Goal: Check status: Check status

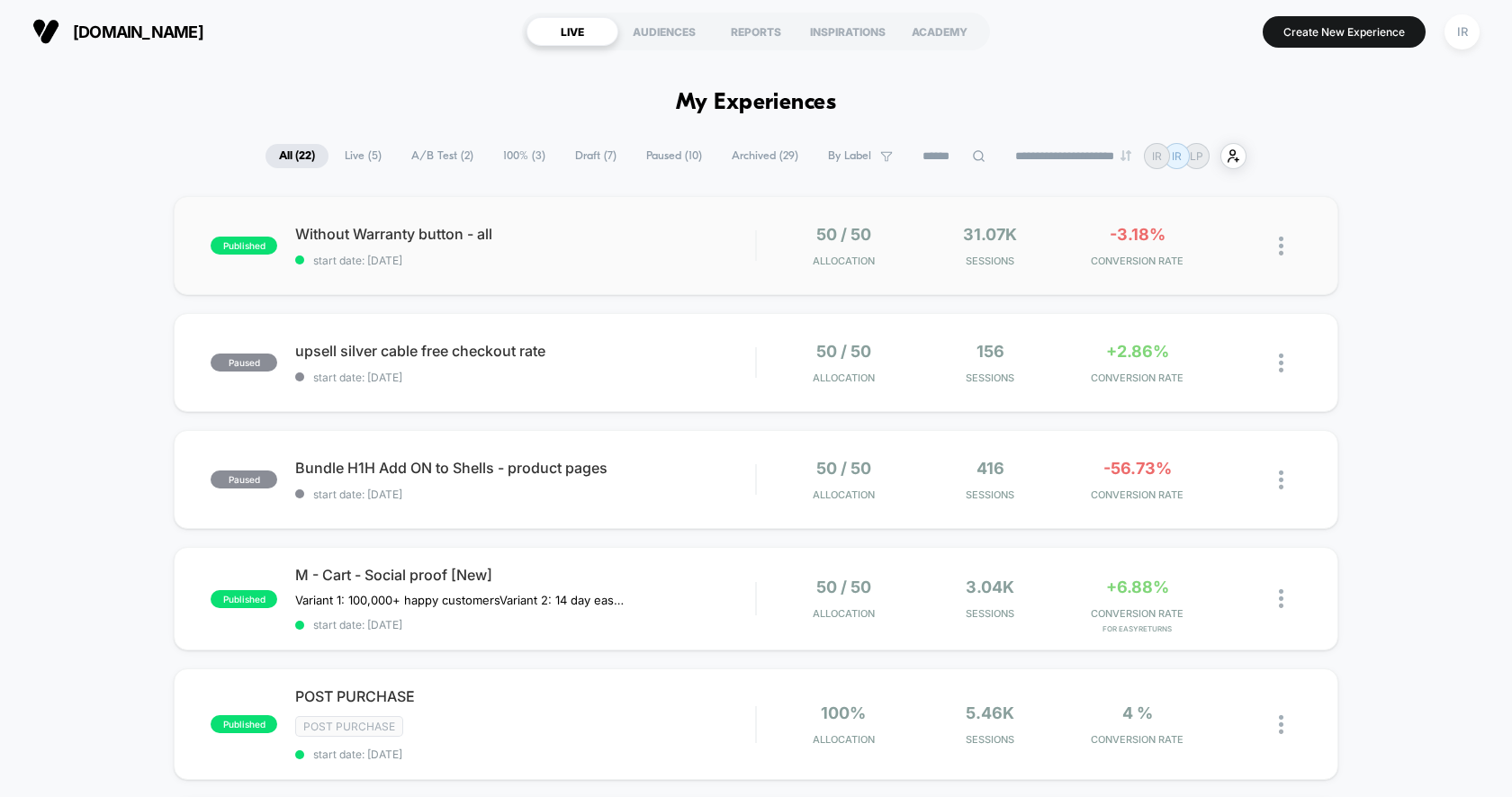
click at [695, 275] on div "published Without Warranty button - all start date: [DATE] 50 / 50 Allocation 3…" at bounding box center [756, 245] width 1164 height 99
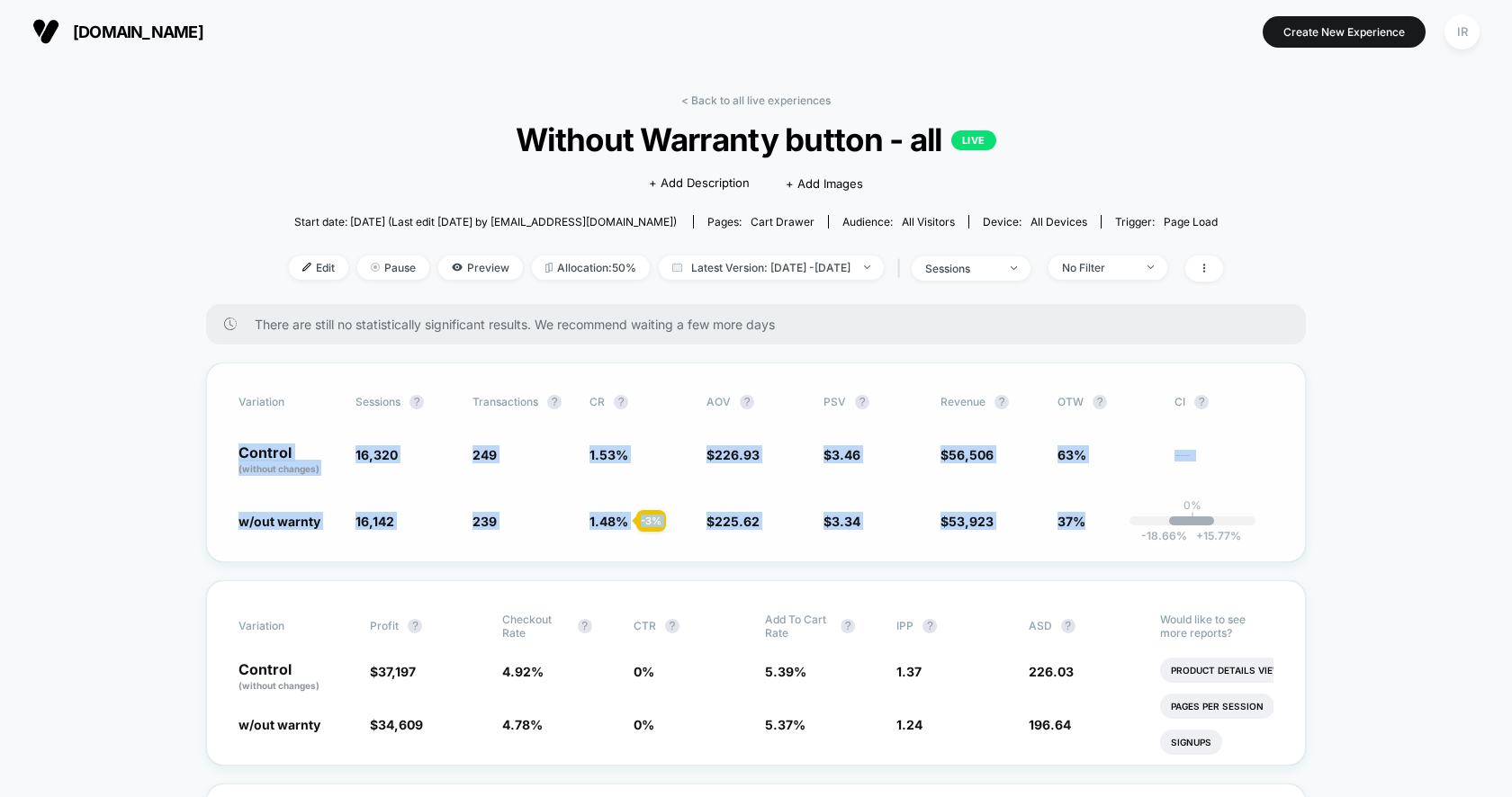
drag, startPoint x: 219, startPoint y: 456, endPoint x: 1080, endPoint y: 525, distance: 863.8
click at [1086, 532] on div "Variation Sessions ? Transactions ? CR ? AOV ? PSV ? Revenue ? OTW ? CI ? Contr…" at bounding box center [756, 463] width 1100 height 200
click at [1080, 525] on span "37%" at bounding box center [1071, 521] width 28 height 16
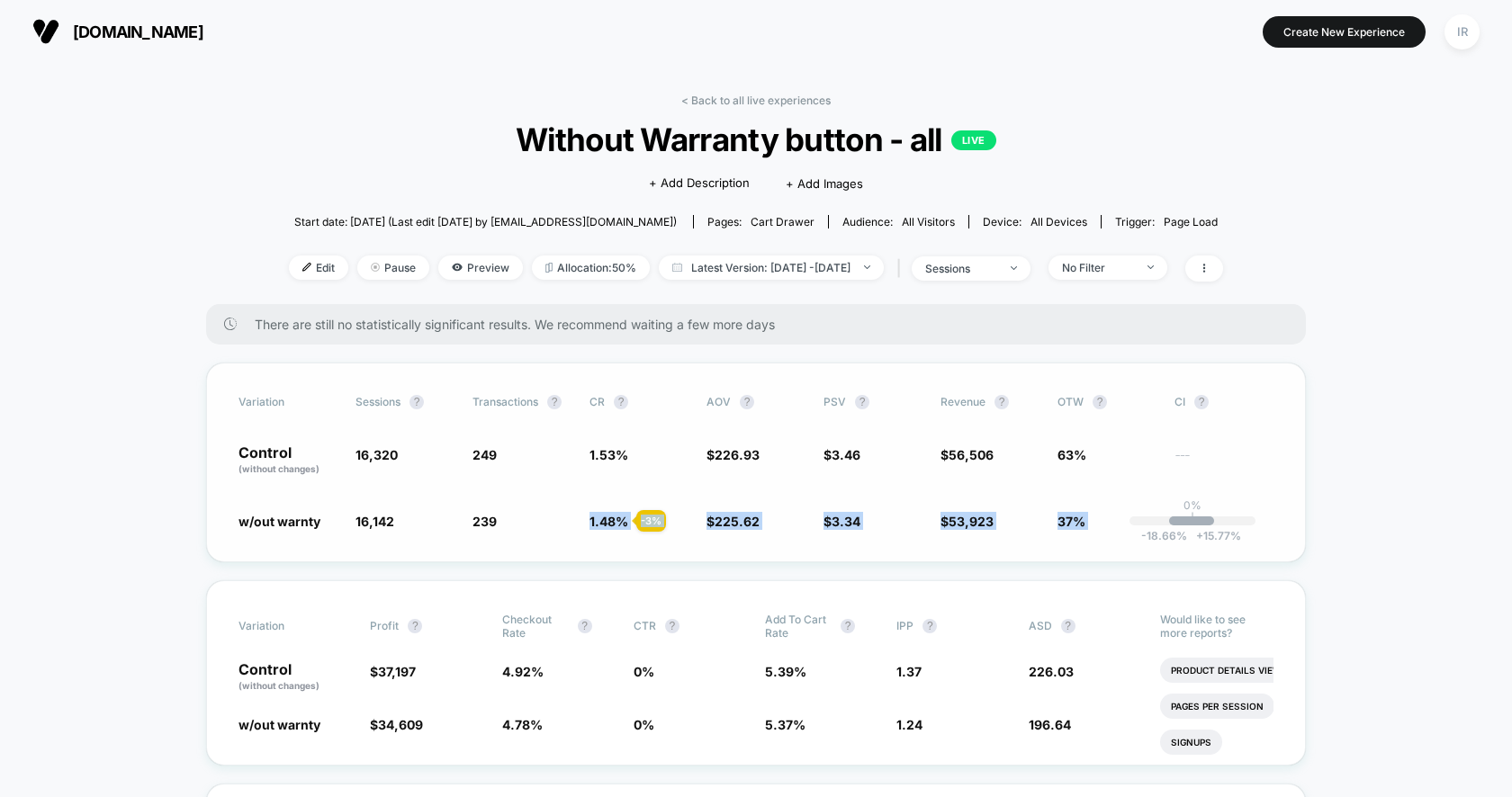
drag, startPoint x: 1080, startPoint y: 525, endPoint x: 669, endPoint y: 496, distance: 412.0
click at [669, 496] on div "Variation Sessions ? Transactions ? CR ? AOV ? PSV ? Revenue ? OTW ? CI ? Contr…" at bounding box center [756, 463] width 1100 height 200
click at [840, 438] on div "Variation Sessions ? Transactions ? CR ? AOV ? PSV ? Revenue ? OTW ? CI ? Contr…" at bounding box center [756, 463] width 1100 height 200
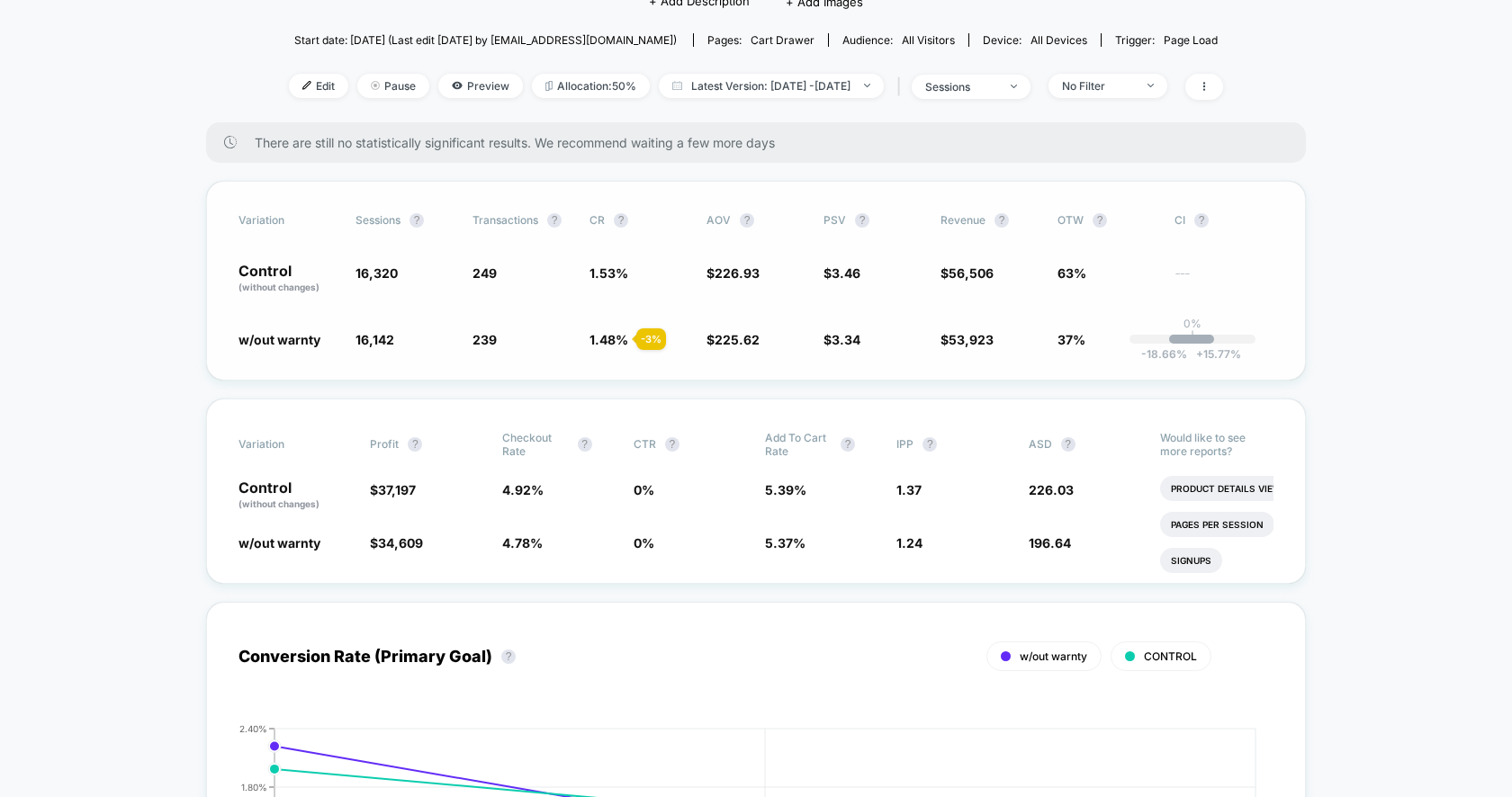
scroll to position [190, 0]
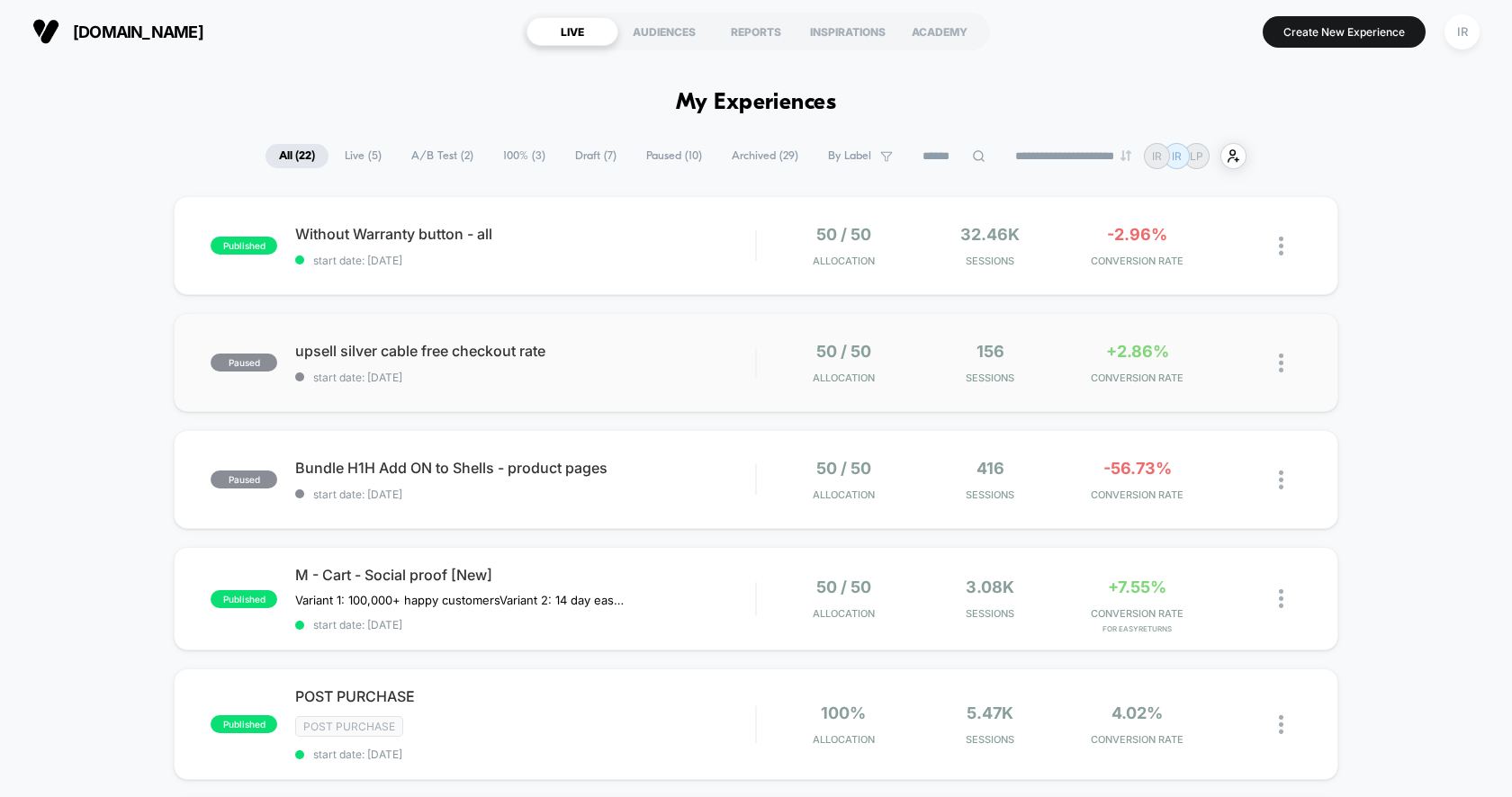
click at [675, 336] on div "paused upsell silver cable free checkout rate start date: [DATE] 50 / 50 Alloca…" at bounding box center [756, 362] width 1164 height 99
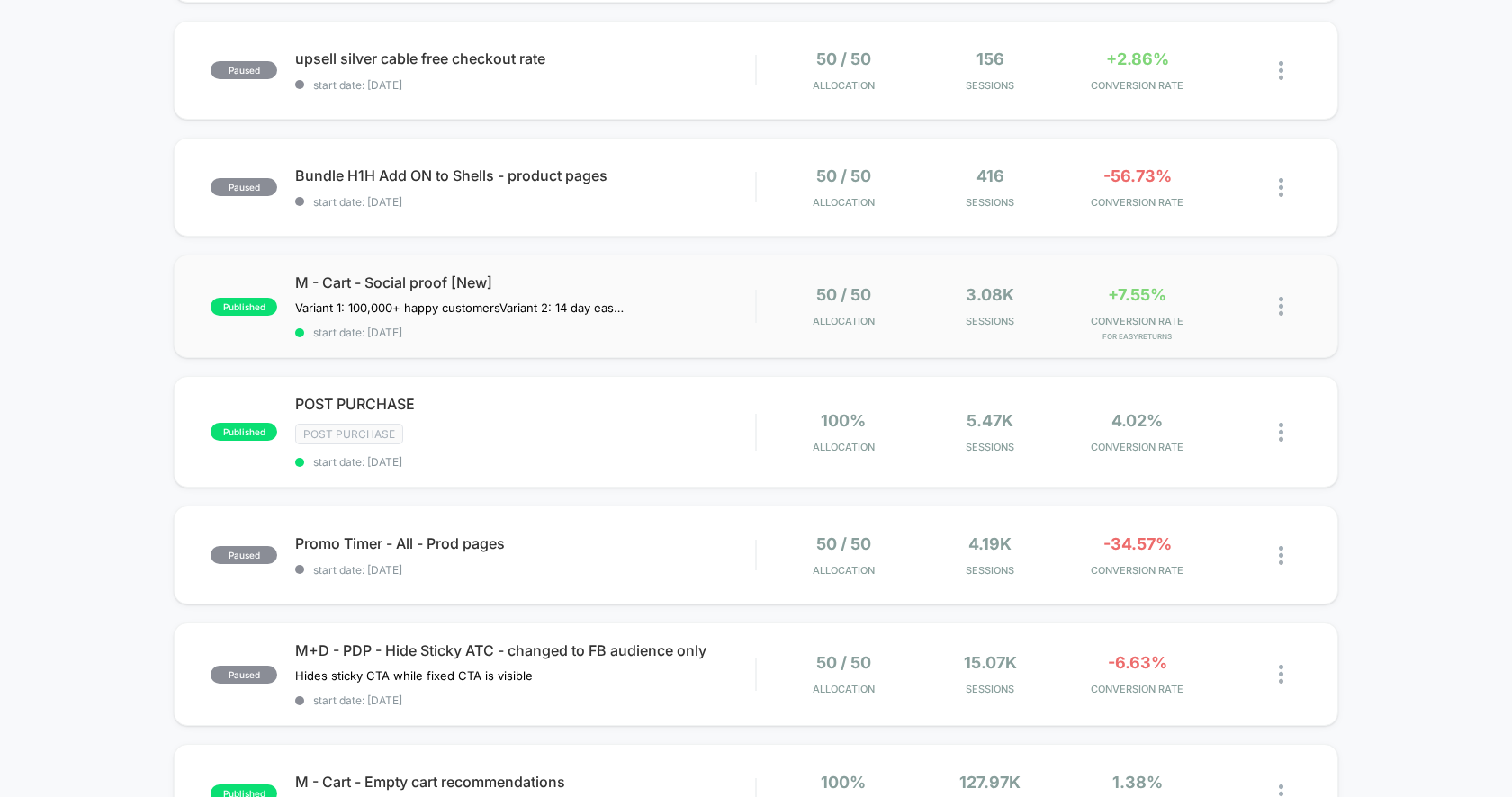
click at [736, 270] on div "published M - Cart - Social proof [New] Variant 1: 100,000+ happy customers Var…" at bounding box center [756, 306] width 1164 height 104
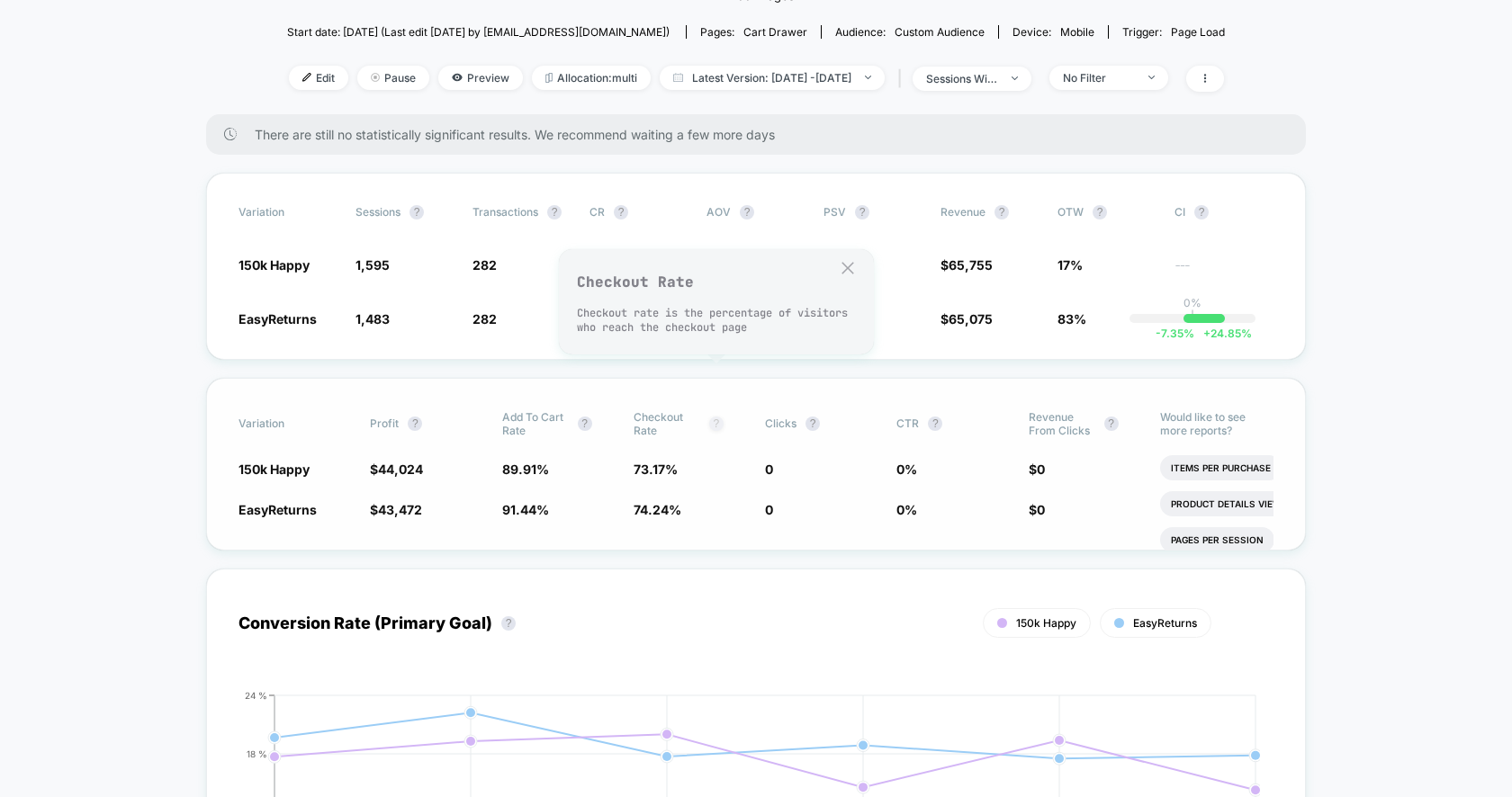
scroll to position [276, 0]
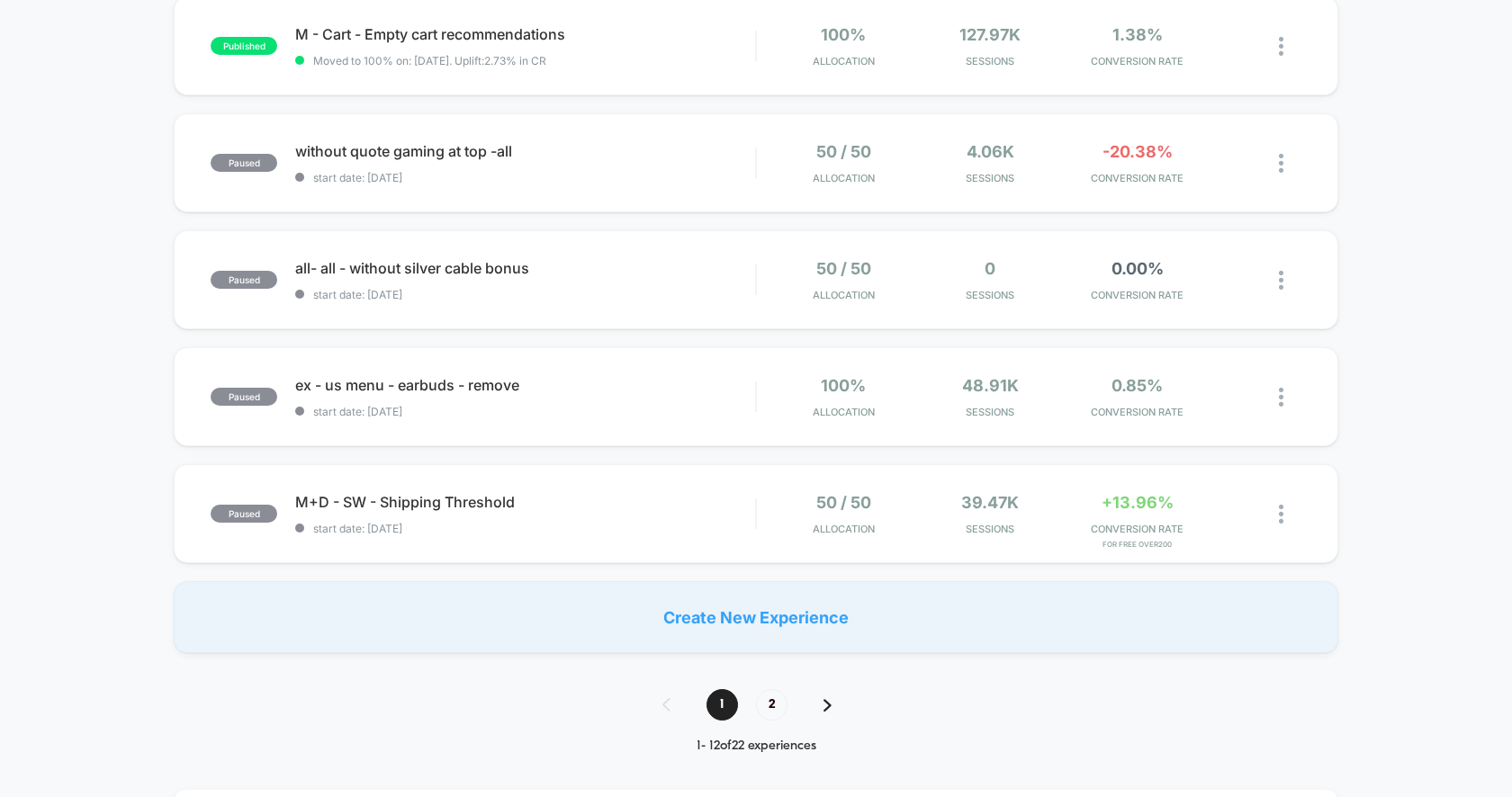
scroll to position [1144, 0]
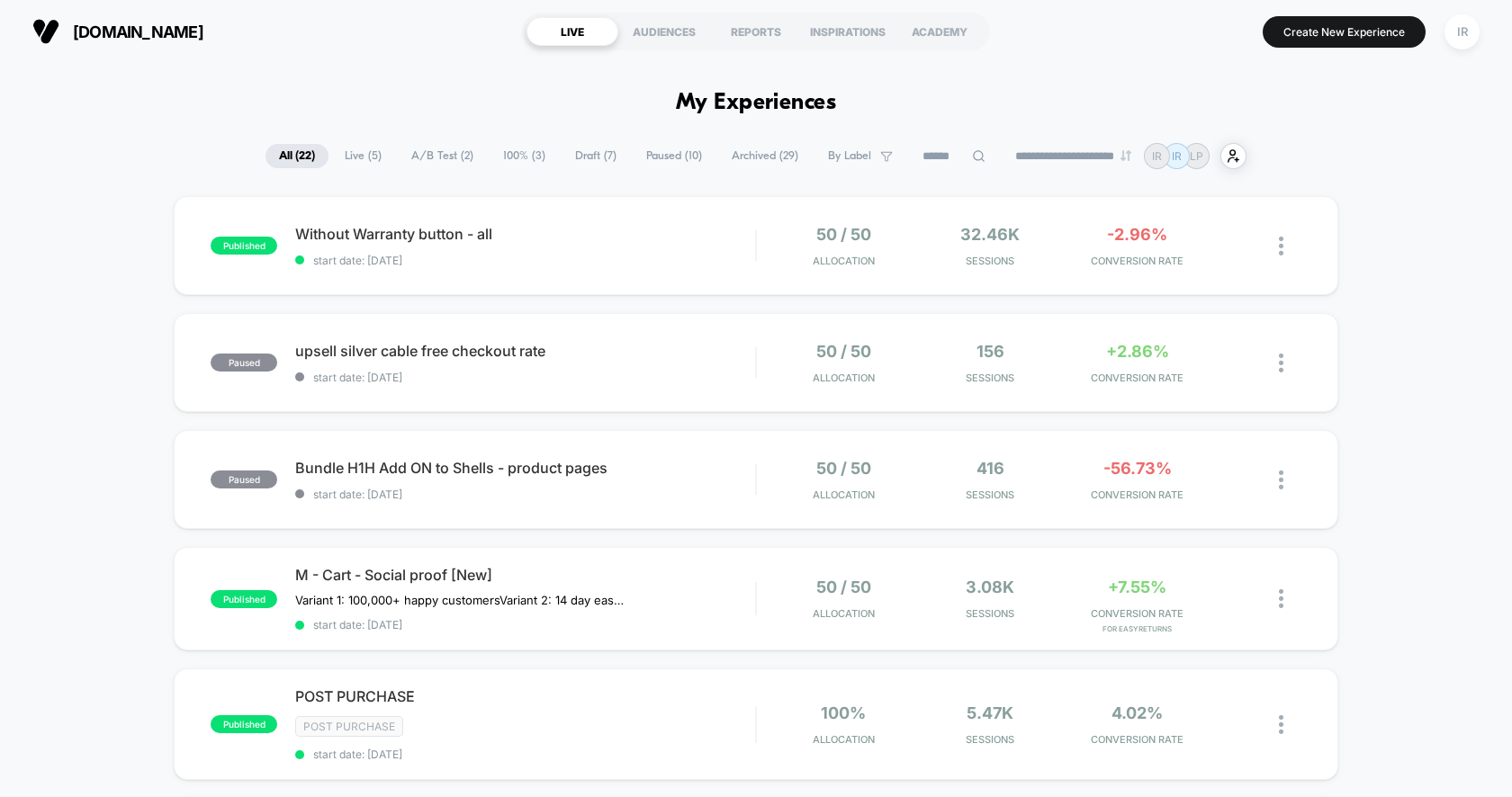
drag, startPoint x: 1198, startPoint y: 110, endPoint x: 1198, endPoint y: 166, distance: 56.0
drag, startPoint x: 1343, startPoint y: 156, endPoint x: 268, endPoint y: 166, distance: 1075.0
click at [268, 166] on div "**********" at bounding box center [756, 156] width 1512 height 26
drag, startPoint x: 227, startPoint y: 170, endPoint x: 493, endPoint y: 166, distance: 266.0
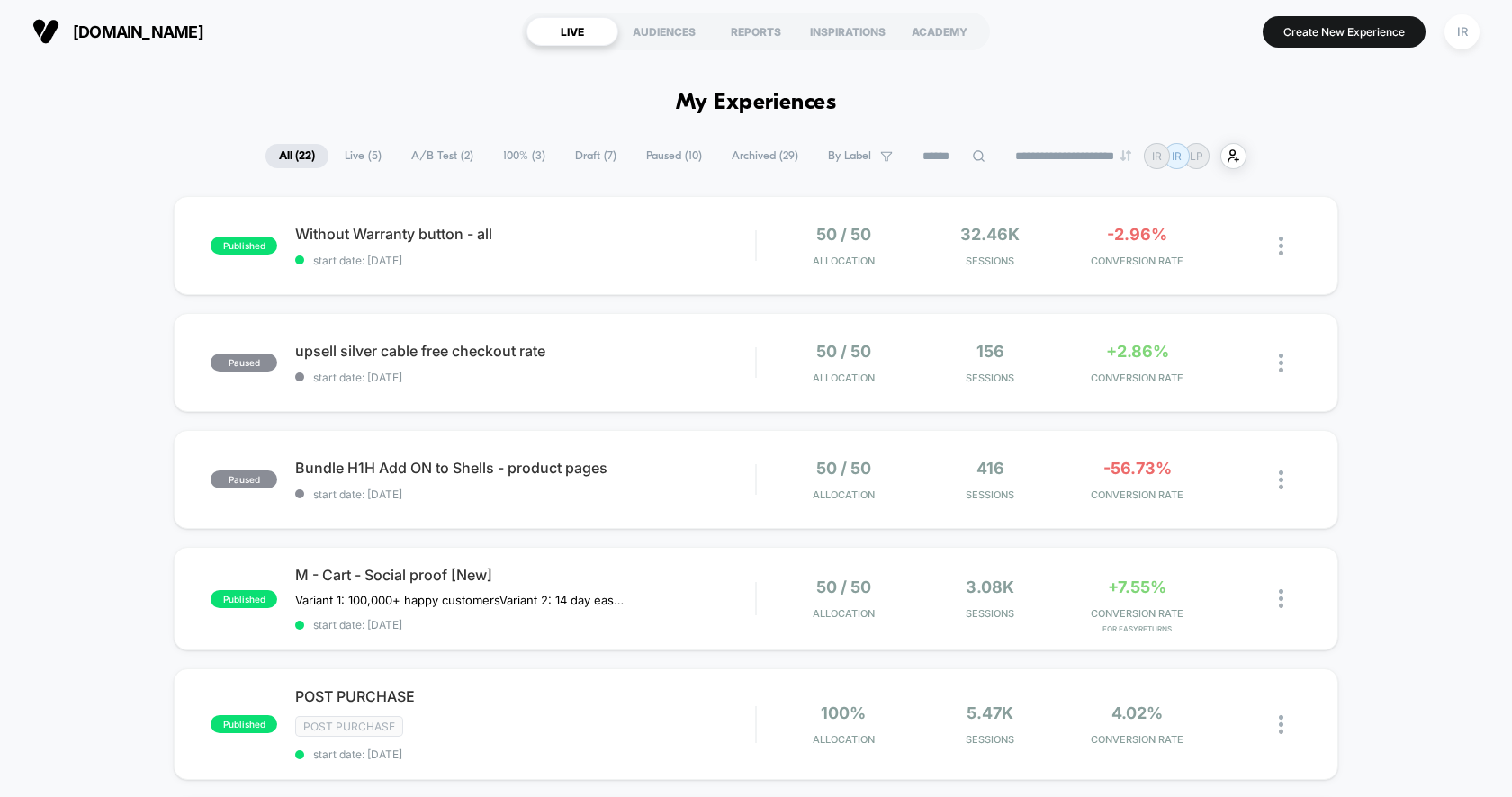
drag, startPoint x: 162, startPoint y: 170, endPoint x: 1176, endPoint y: 330, distance: 1026.5
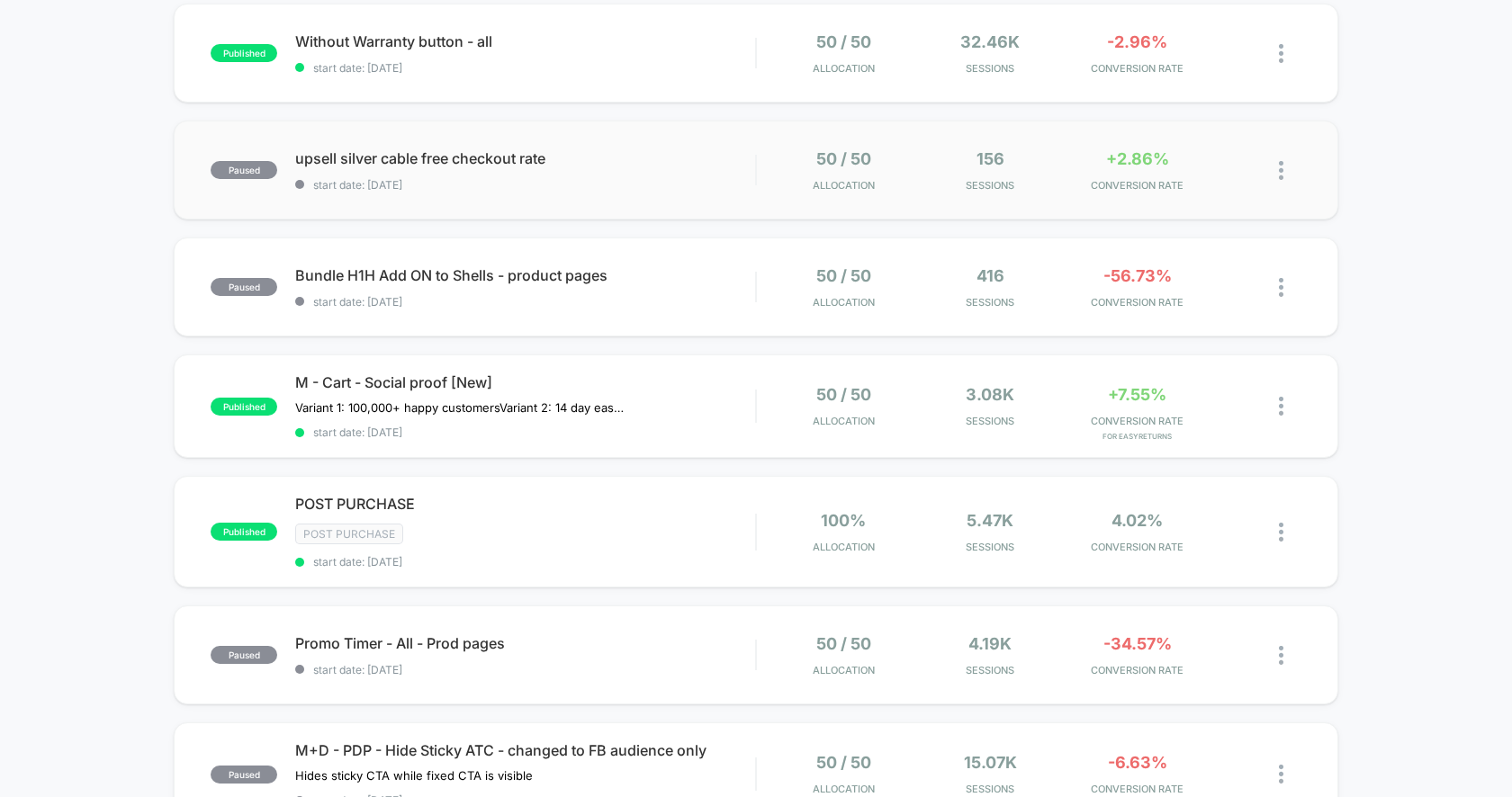
scroll to position [15, 0]
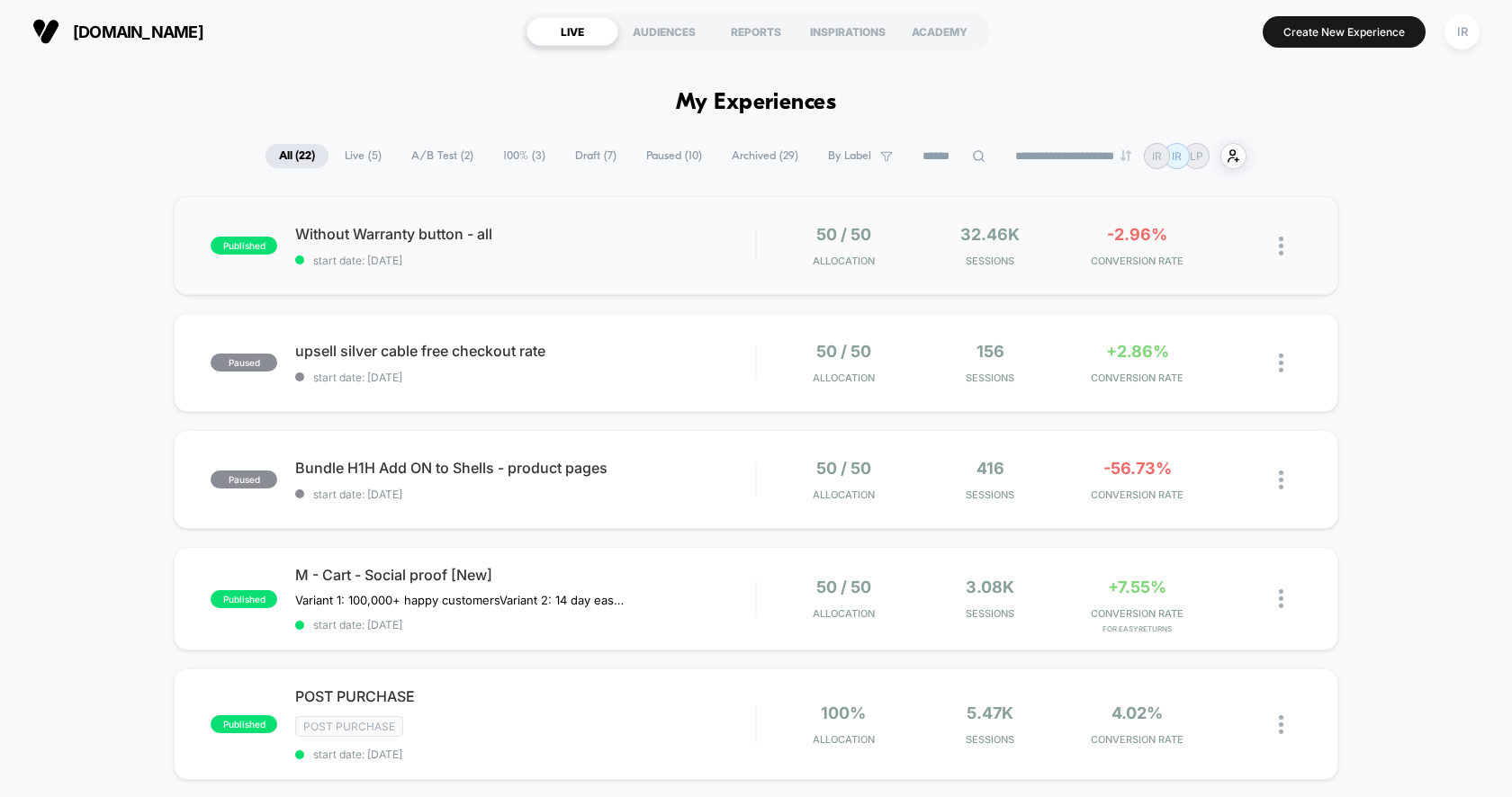
click at [665, 205] on div "published Without Warranty button - all start date: [DATE] 50 / 50 Allocation 3…" at bounding box center [756, 245] width 1164 height 99
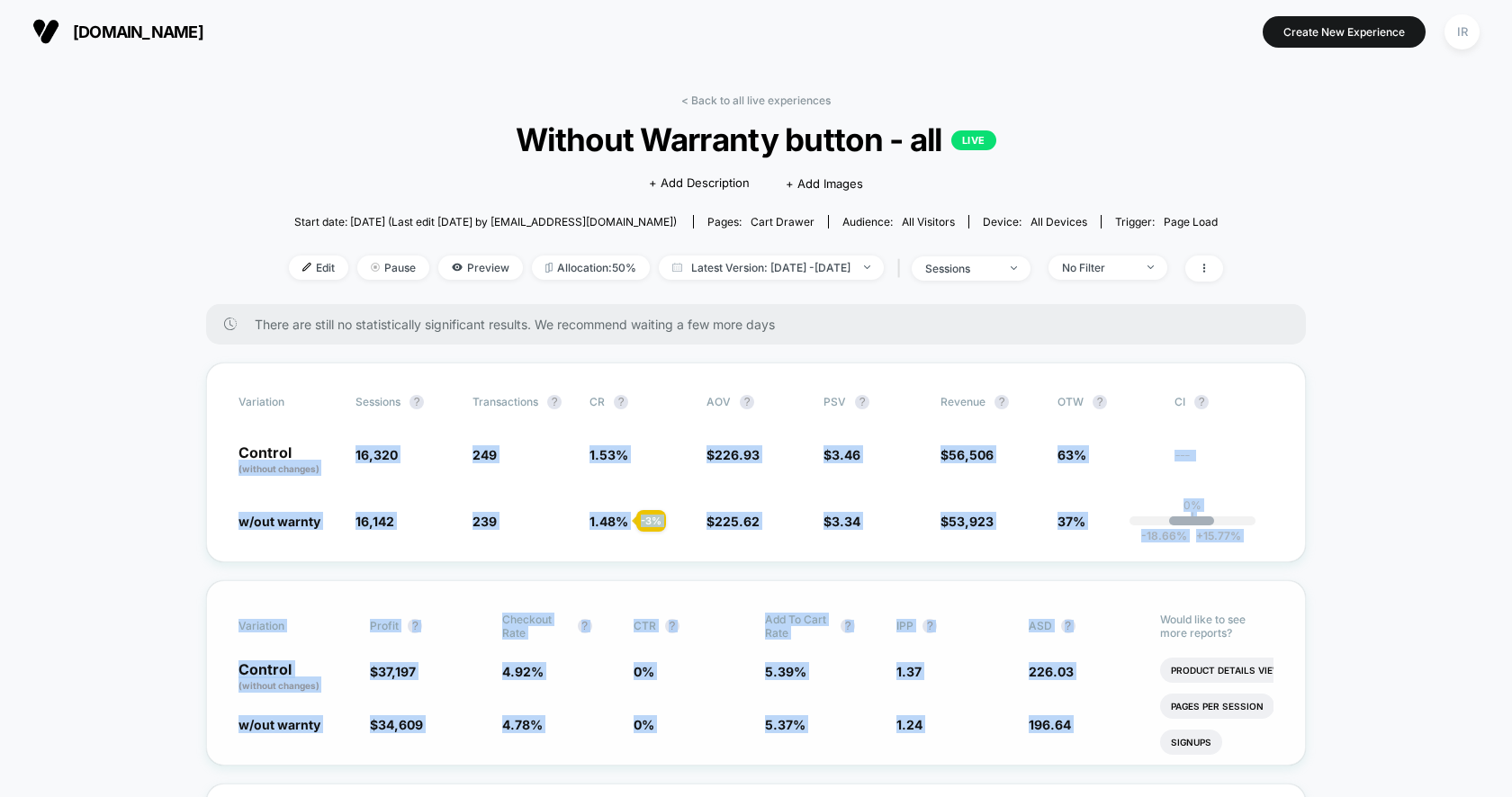
drag, startPoint x: 222, startPoint y: 466, endPoint x: 1189, endPoint y: 604, distance: 976.8
click at [1158, 598] on div "Variation Profit ? Checkout Rate ? CTR ? Add To Cart Rate ? IPP ? ASD ? Control…" at bounding box center [756, 673] width 1100 height 185
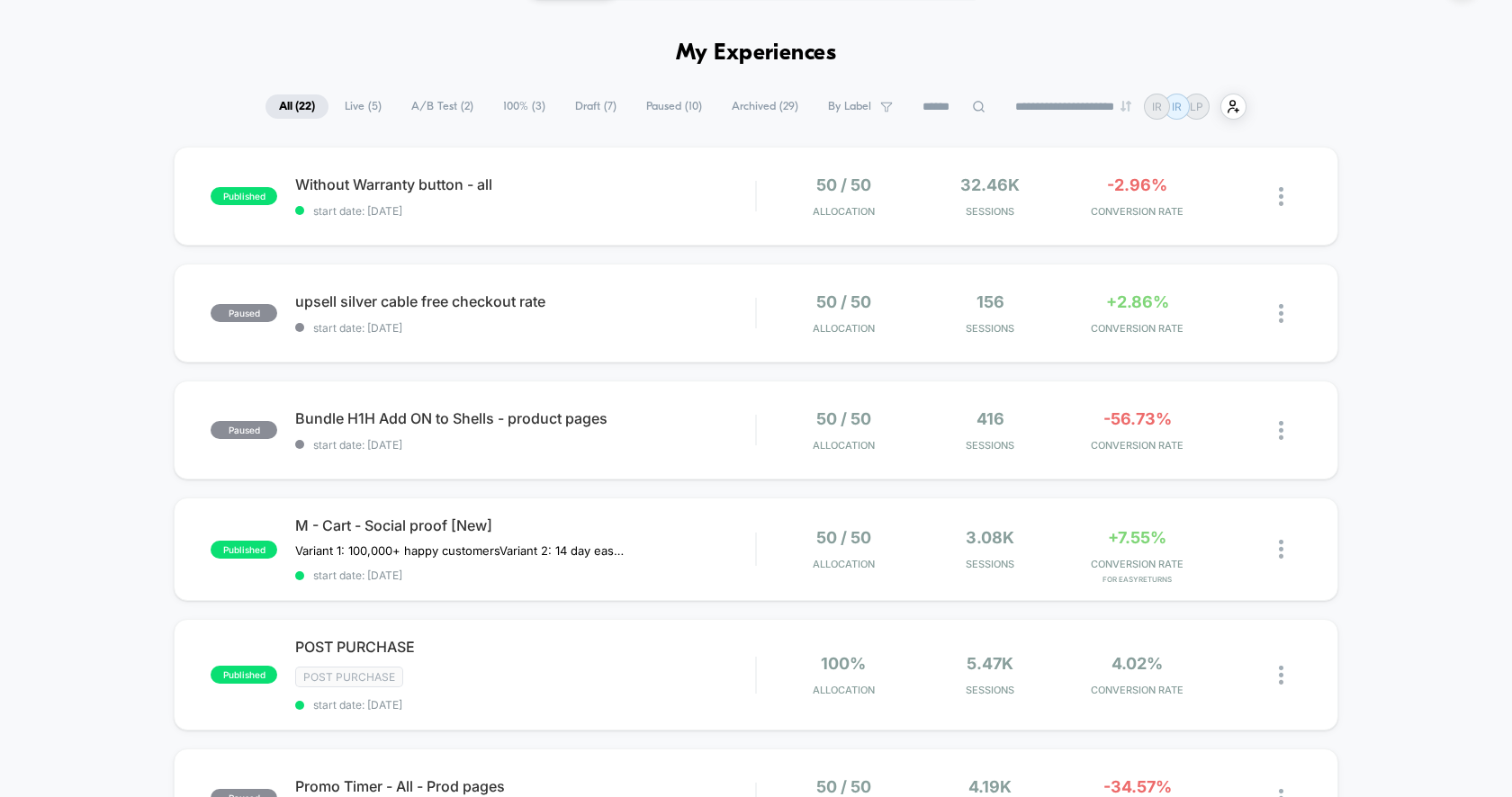
scroll to position [51, 0]
click at [724, 296] on span "upsell silver cable free checkout rate Click to edit experience details" at bounding box center [525, 299] width 460 height 18
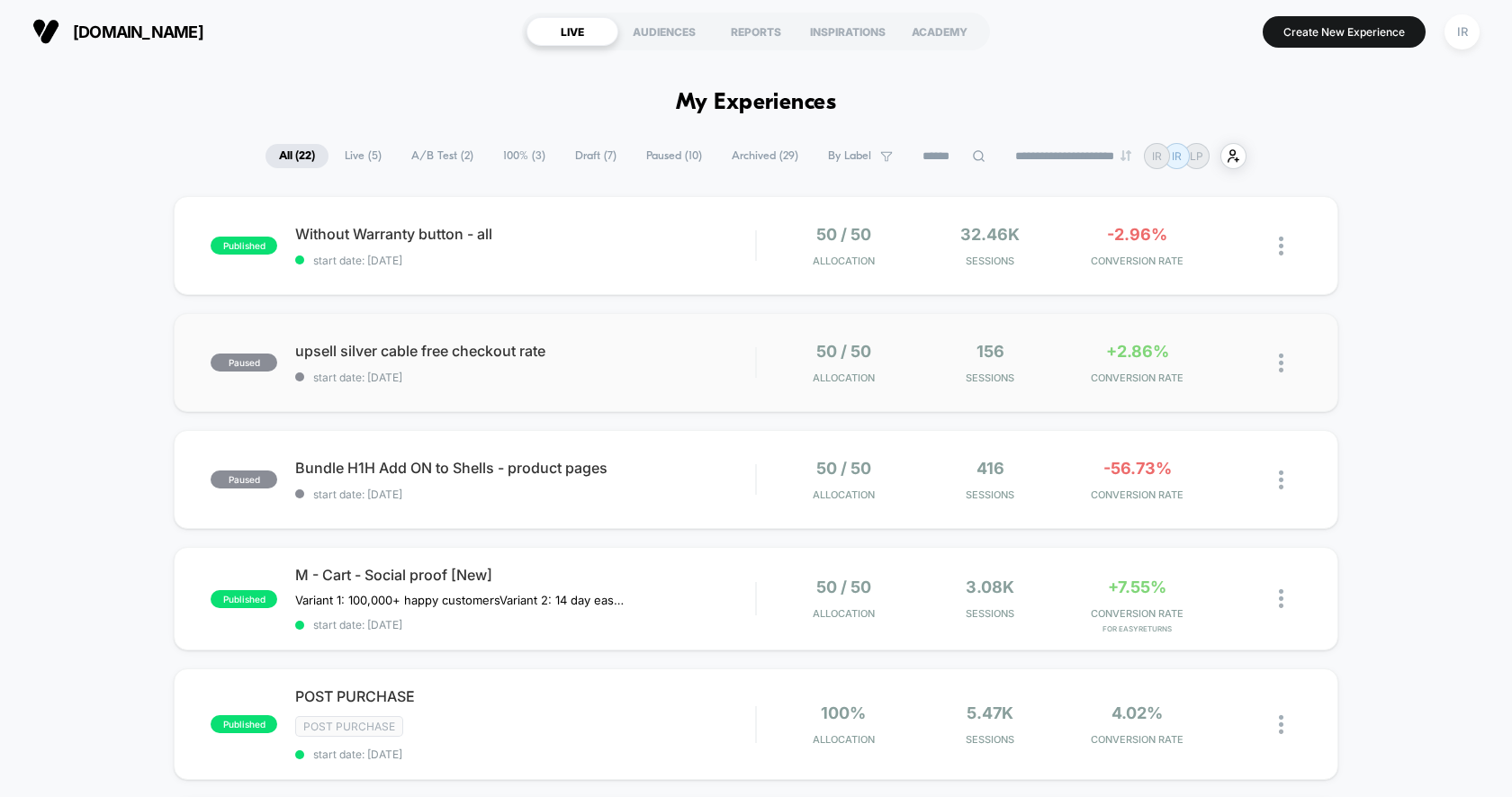
click at [764, 335] on div "paused upsell silver cable free checkout rate start date: [DATE] 50 / 50 Alloca…" at bounding box center [756, 362] width 1164 height 99
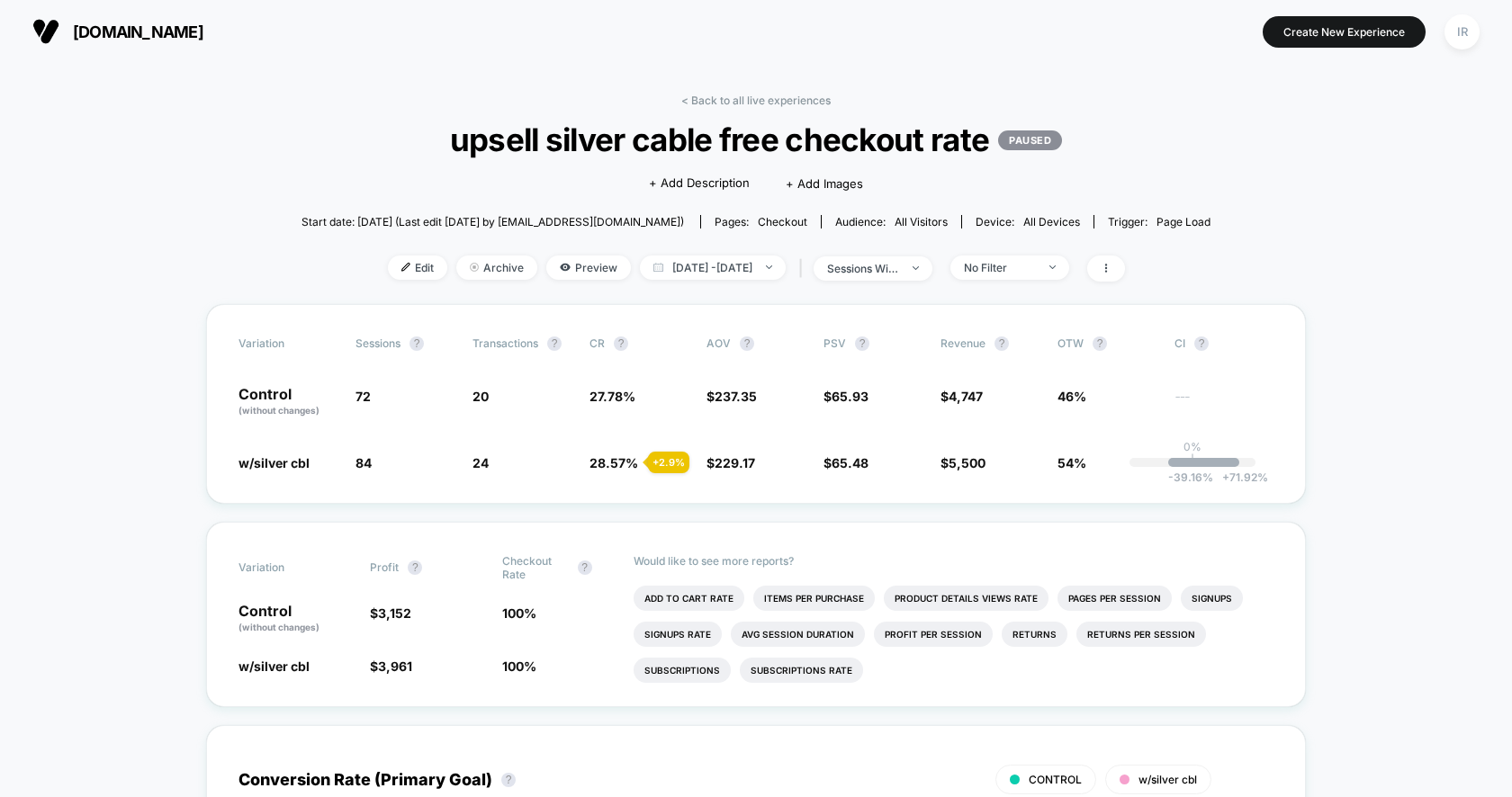
click at [704, 267] on span "Sep 29, 2025 - Oct 3, 2025" at bounding box center [712, 268] width 145 height 24
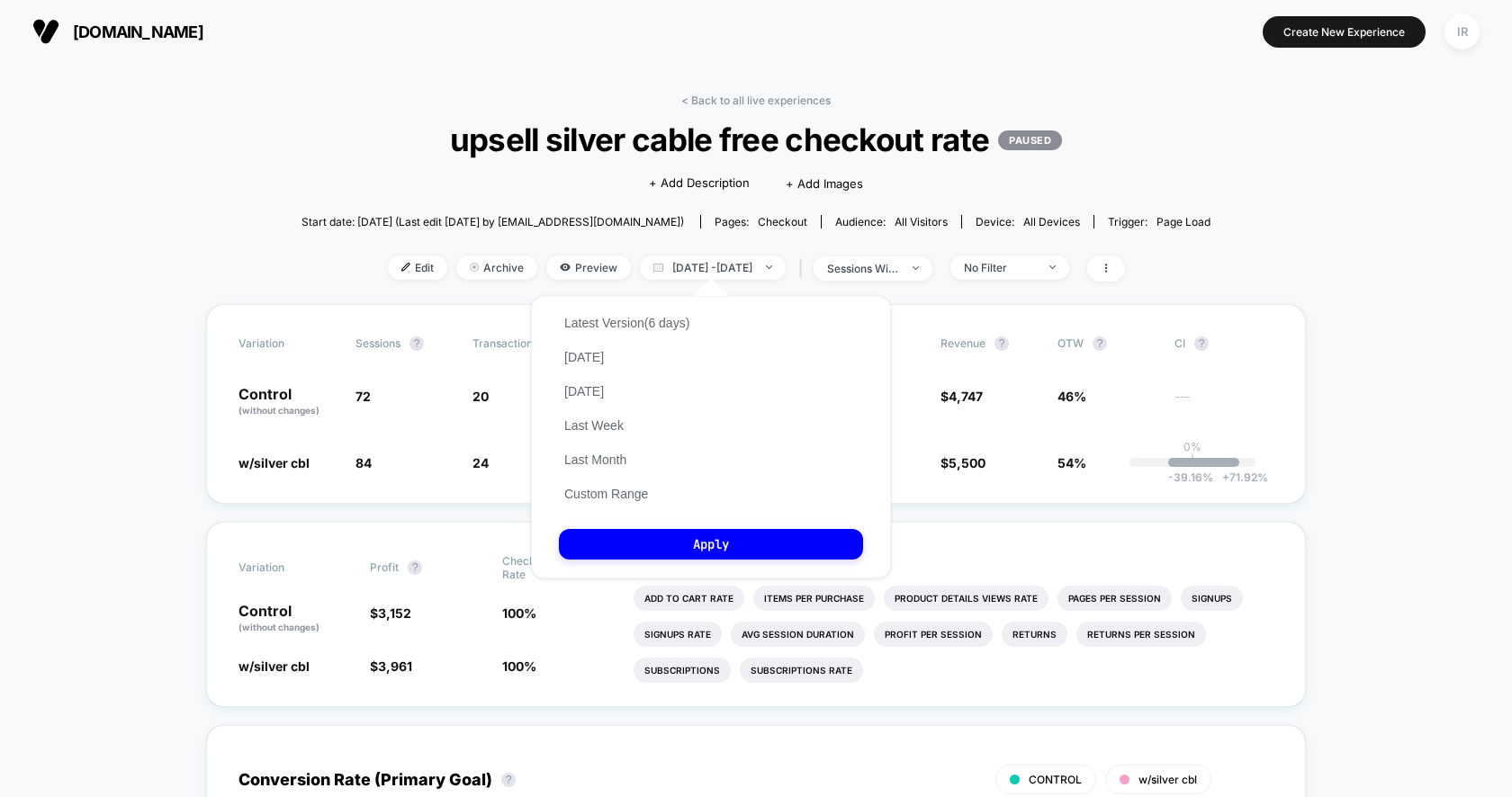
click at [343, 242] on div "< Back to all live experiences upsell silver cable free checkout rate PAUSED Cl…" at bounding box center [756, 198] width 909 height 210
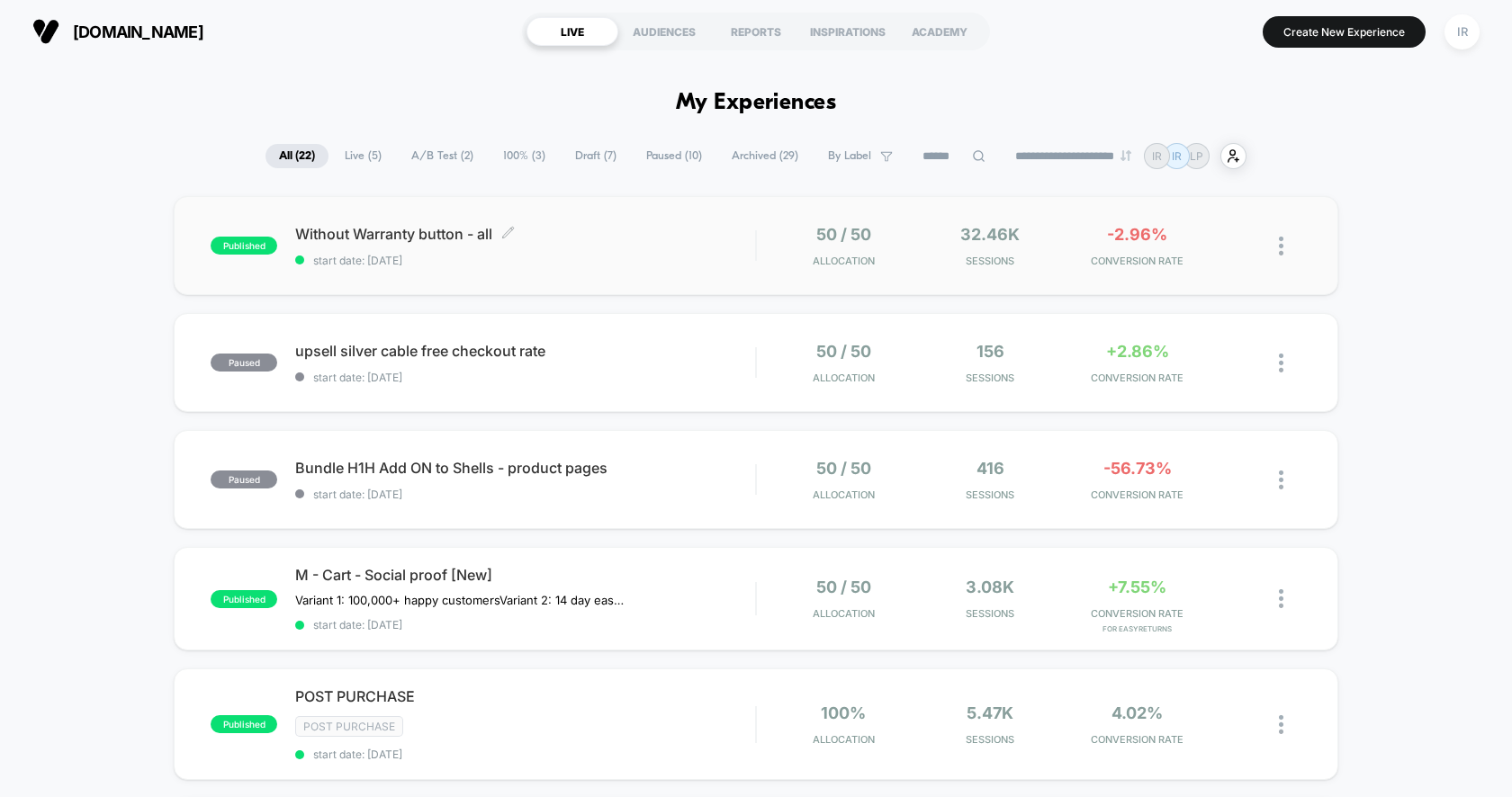
click at [706, 230] on span "Without Warranty button - all Click to edit experience details" at bounding box center [525, 233] width 460 height 18
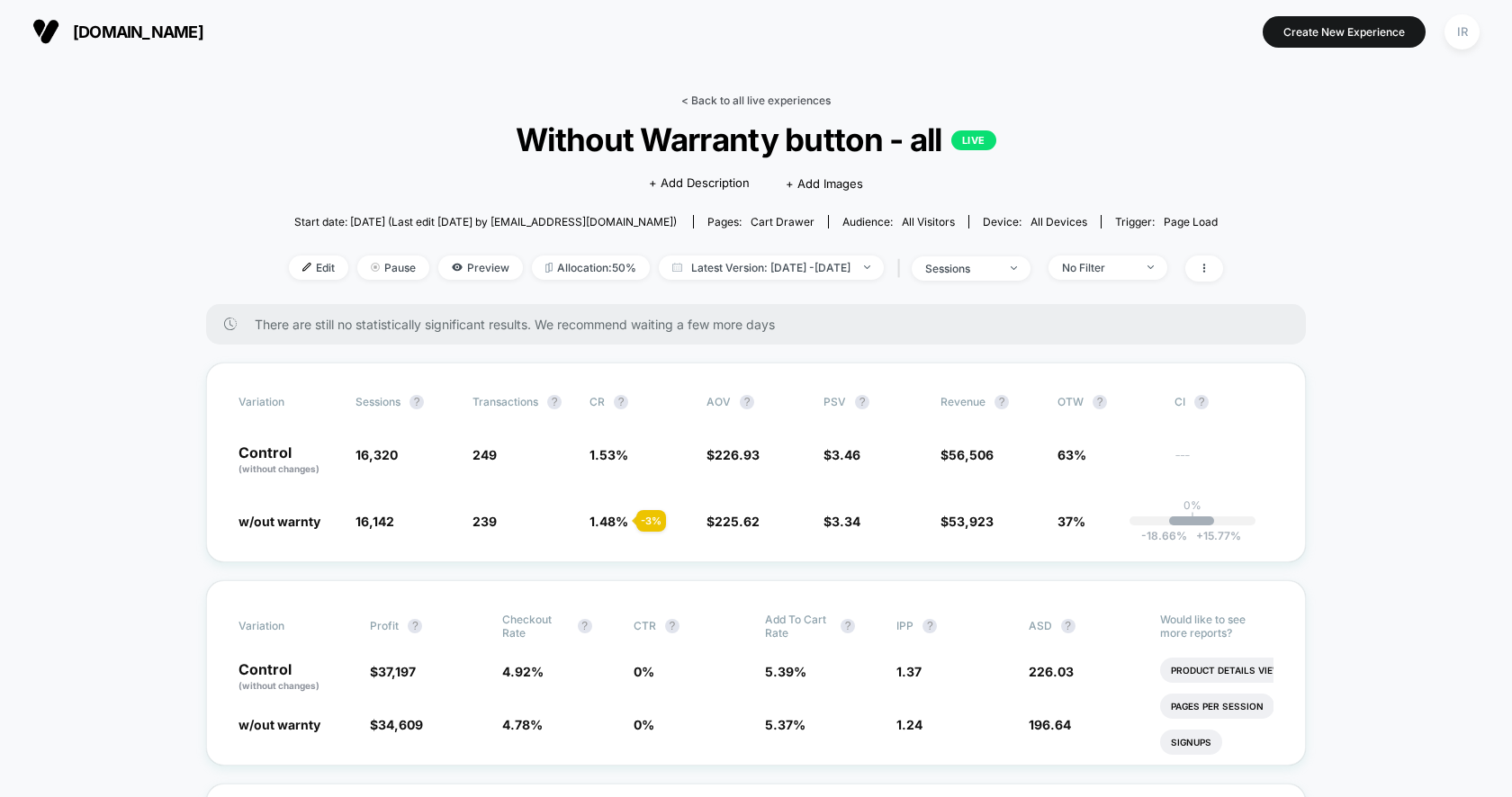
click at [734, 93] on link "< Back to all live experiences" at bounding box center [756, 100] width 149 height 14
